Goal: Contribute content: Add original content to the website for others to see

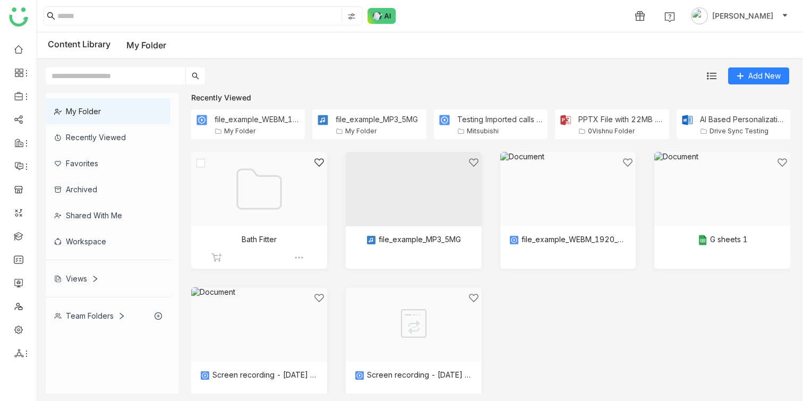
scroll to position [26, 0]
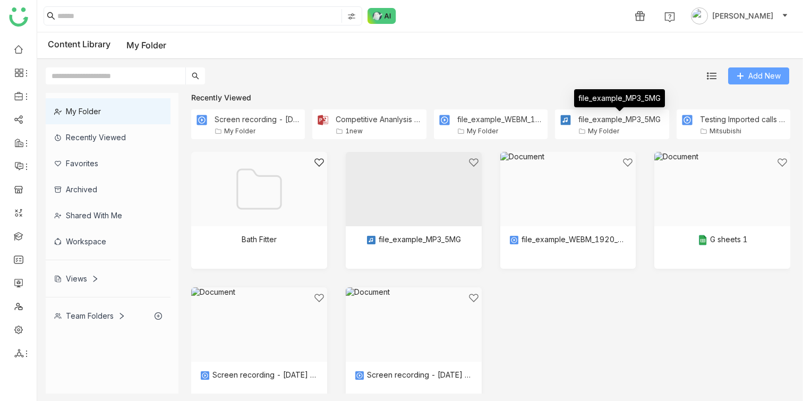
click at [763, 75] on span "Add New" at bounding box center [765, 76] width 32 height 12
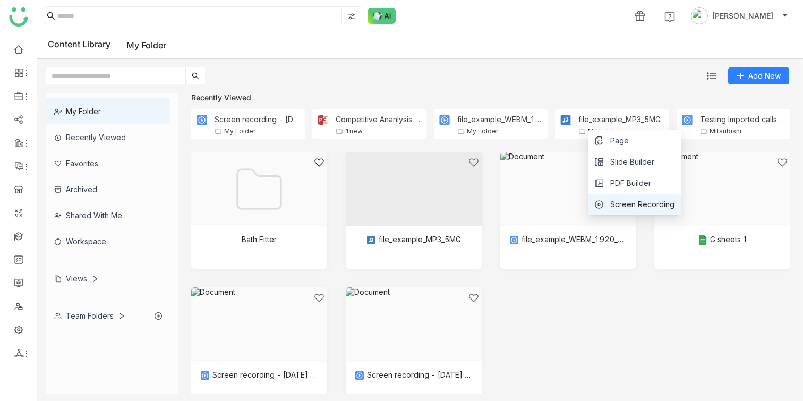
click at [650, 203] on span "Screen Recording" at bounding box center [643, 205] width 64 height 12
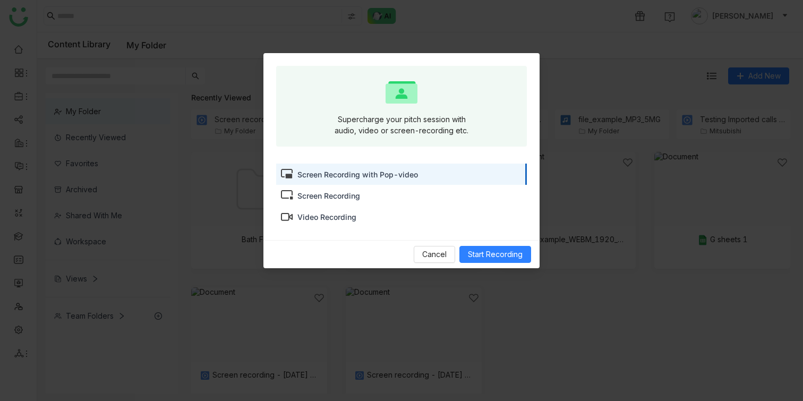
click at [413, 194] on div "Screen Recording" at bounding box center [401, 195] width 251 height 21
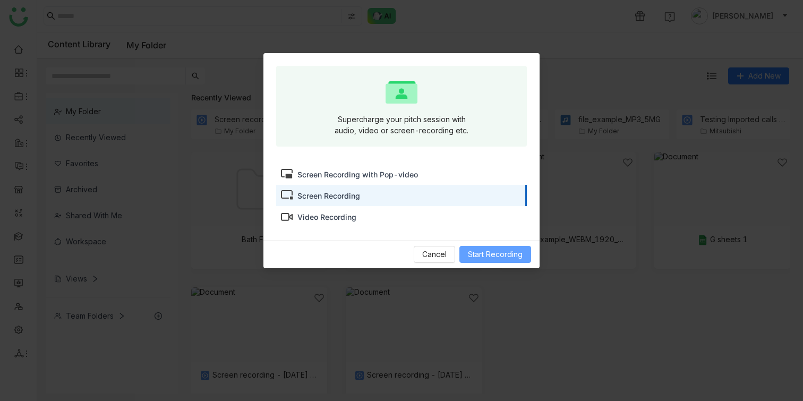
click at [516, 251] on span "Start Recording" at bounding box center [495, 255] width 55 height 12
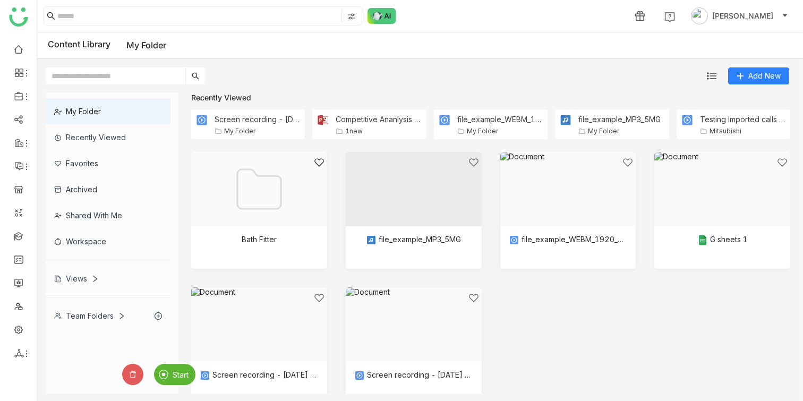
click at [180, 375] on span "Start" at bounding box center [181, 374] width 16 height 9
click at [489, 333] on div "Bath Fitter file_example_MP3_5MG file_example_WEBM_1920_3_7MB G sheets 1 Screen…" at bounding box center [490, 286] width 599 height 268
click at [151, 377] on span "Stop" at bounding box center [148, 374] width 16 height 9
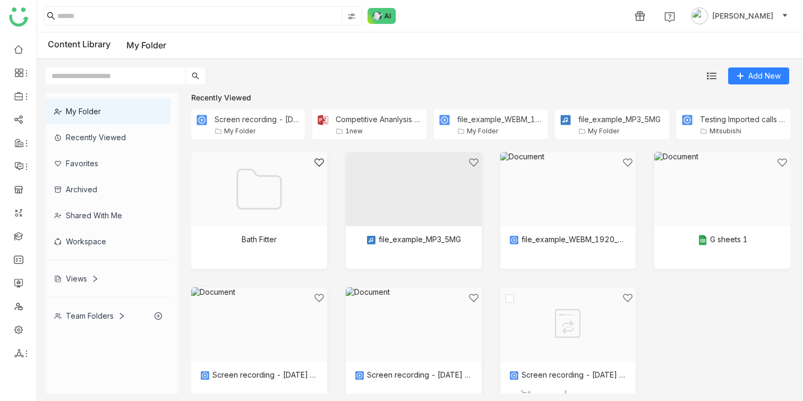
click at [547, 320] on div at bounding box center [565, 338] width 118 height 90
click at [545, 318] on div at bounding box center [565, 338] width 118 height 90
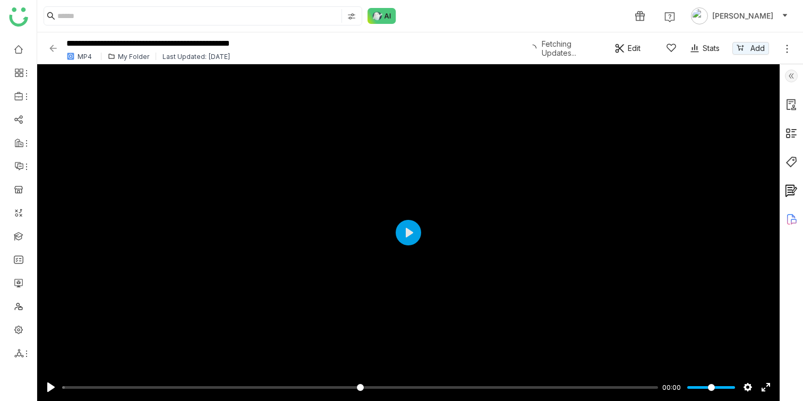
click at [50, 46] on img at bounding box center [53, 48] width 11 height 11
